Goal: Task Accomplishment & Management: Manage account settings

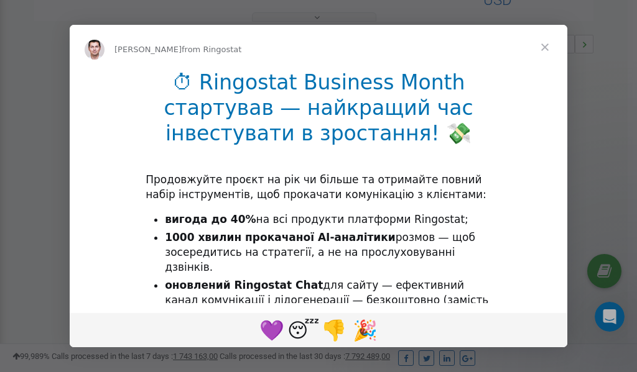
click at [547, 47] on span "Close" at bounding box center [544, 47] width 45 height 45
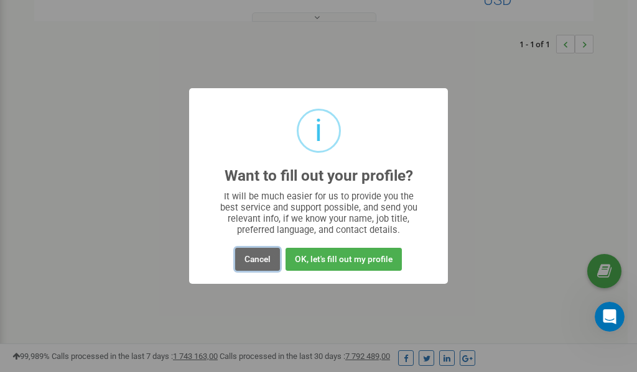
click at [260, 259] on button "Cancel" at bounding box center [257, 259] width 45 height 23
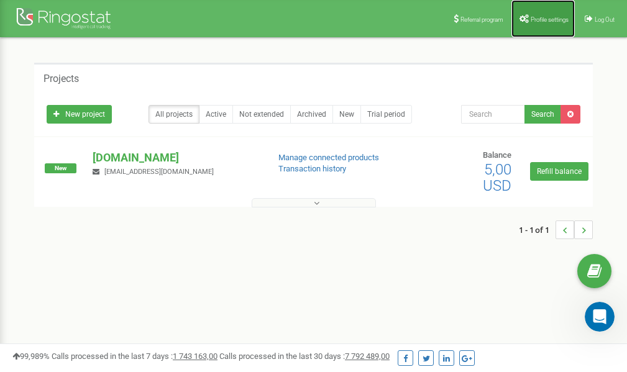
click at [547, 24] on link "Profile settings" at bounding box center [543, 18] width 63 height 37
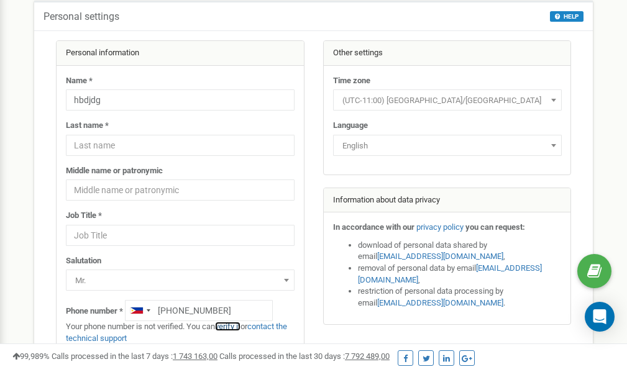
click at [234, 326] on link "verify it" at bounding box center [227, 326] width 25 height 9
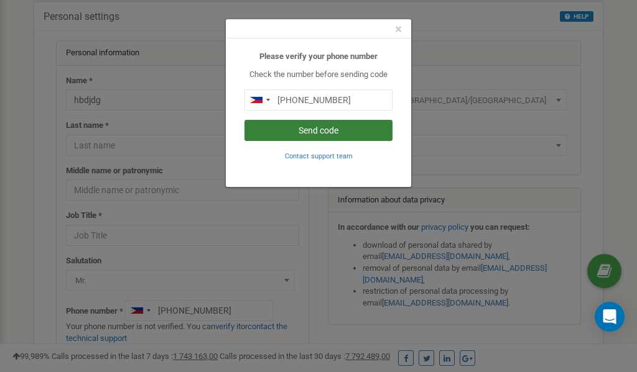
click at [323, 128] on button "Send code" at bounding box center [318, 130] width 148 height 21
